Goal: Answer question/provide support

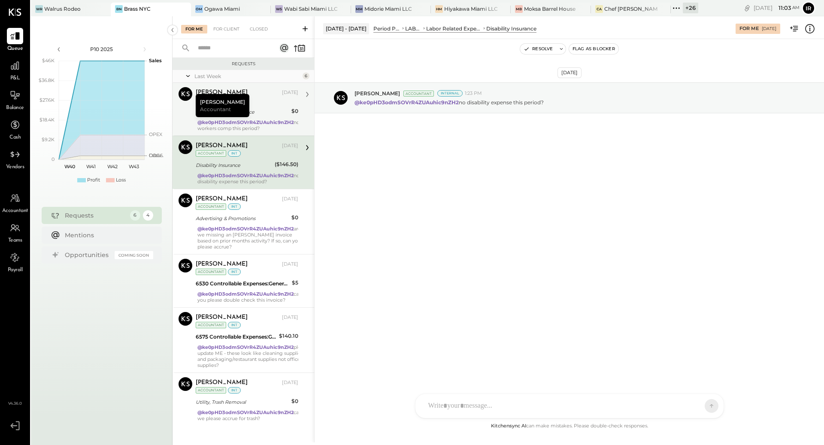
click at [264, 109] on div "Workers Comp Insurance" at bounding box center [242, 112] width 93 height 9
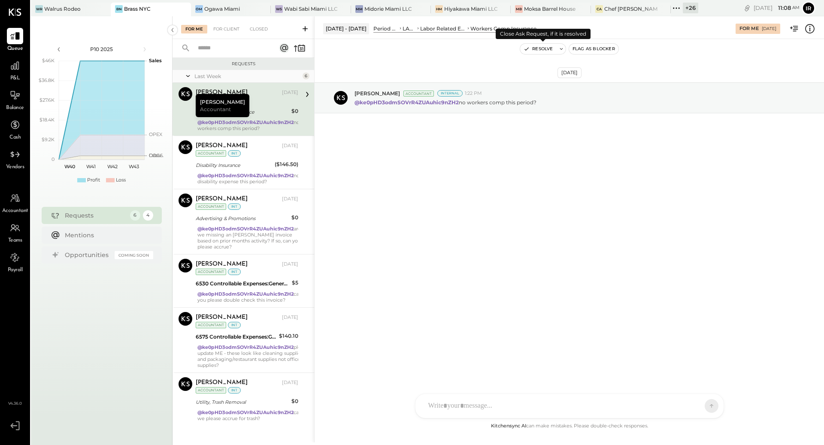
click at [546, 50] on button "Resolve" at bounding box center [538, 49] width 36 height 10
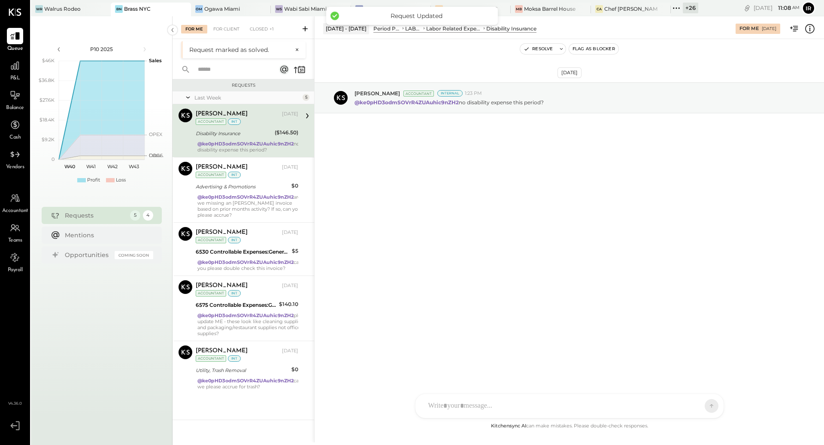
click at [243, 137] on div "Disability Insurance" at bounding box center [234, 133] width 76 height 9
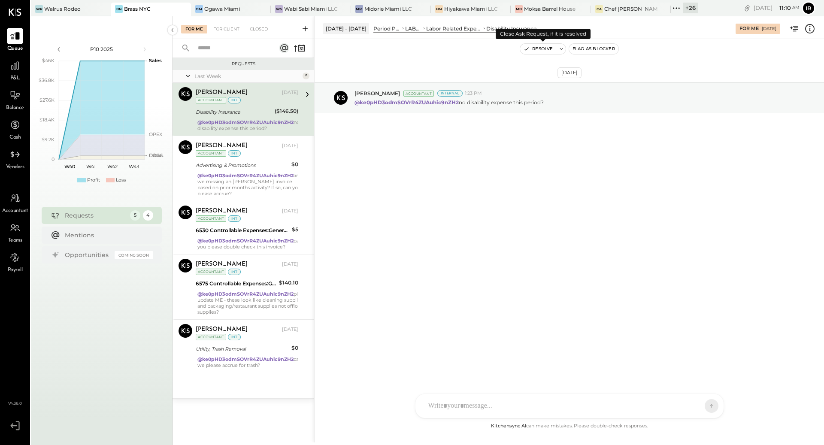
click at [545, 50] on button "Resolve" at bounding box center [538, 49] width 36 height 10
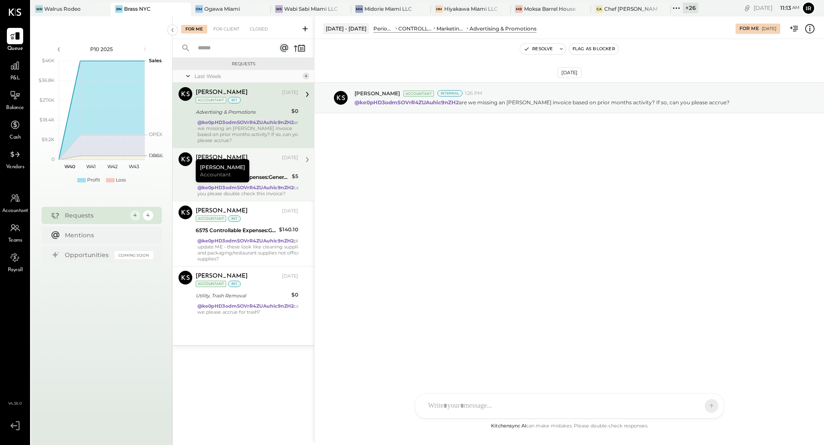
click at [197, 185] on div "@ke0pHD3odmSOVrR4ZUAuhic9nZH2 can you please double check this invoice?" at bounding box center [247, 191] width 103 height 12
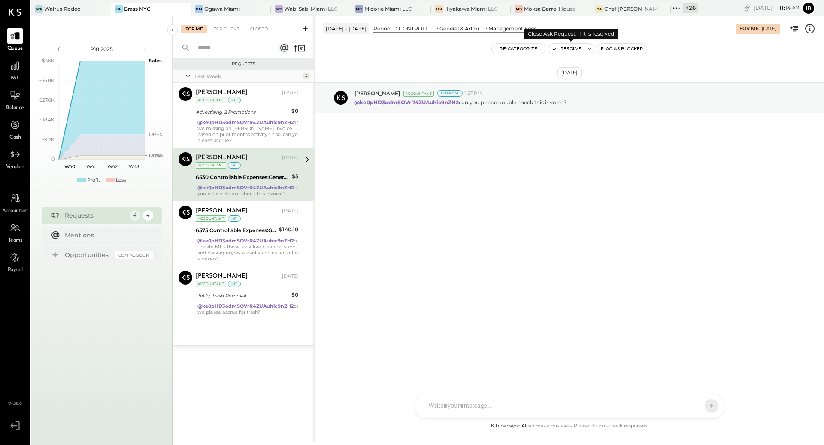
click at [562, 49] on button "Resolve" at bounding box center [567, 49] width 36 height 10
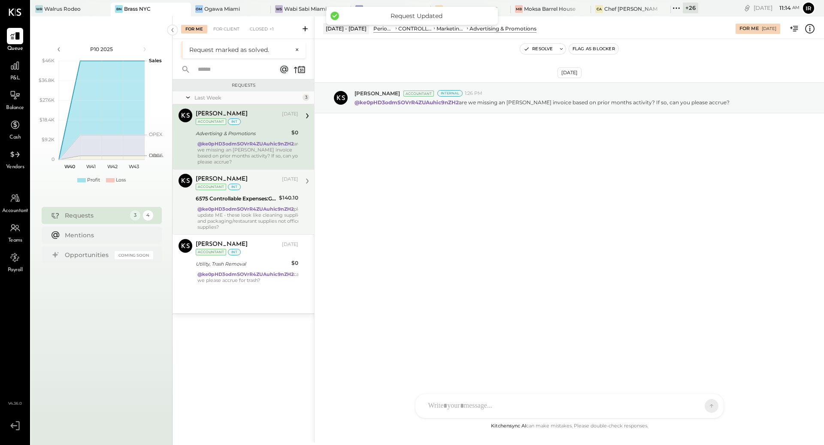
click at [233, 207] on strong "@ke0pHD3odmSOVrR4ZUAuhic9nZH2" at bounding box center [245, 209] width 96 height 6
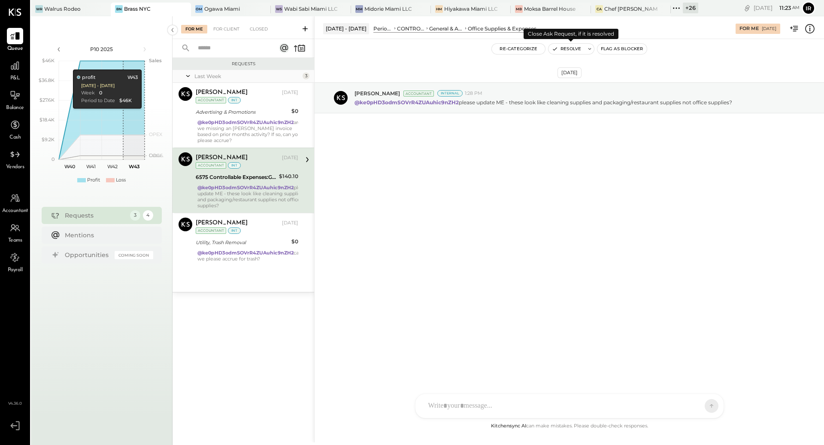
click at [564, 47] on button "Resolve" at bounding box center [567, 49] width 36 height 10
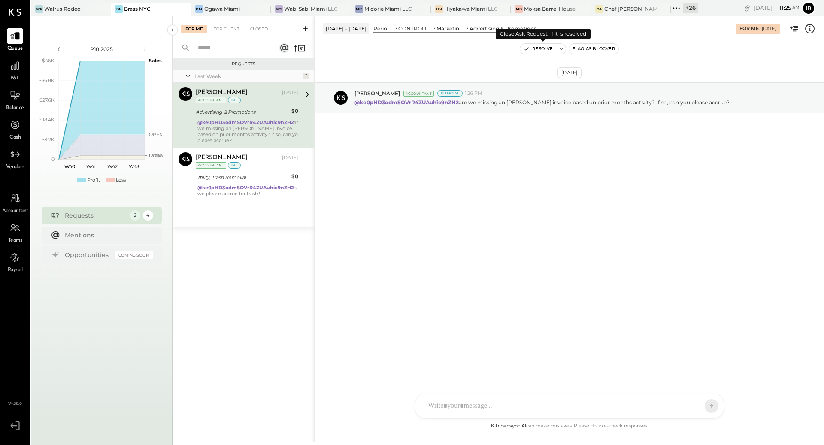
click at [535, 49] on button "Resolve" at bounding box center [538, 49] width 36 height 10
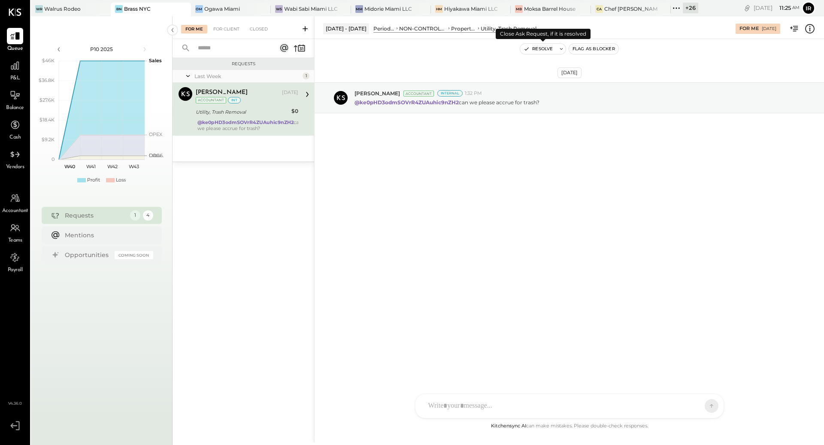
click at [541, 51] on button "Resolve" at bounding box center [538, 49] width 36 height 10
